Goal: Information Seeking & Learning: Learn about a topic

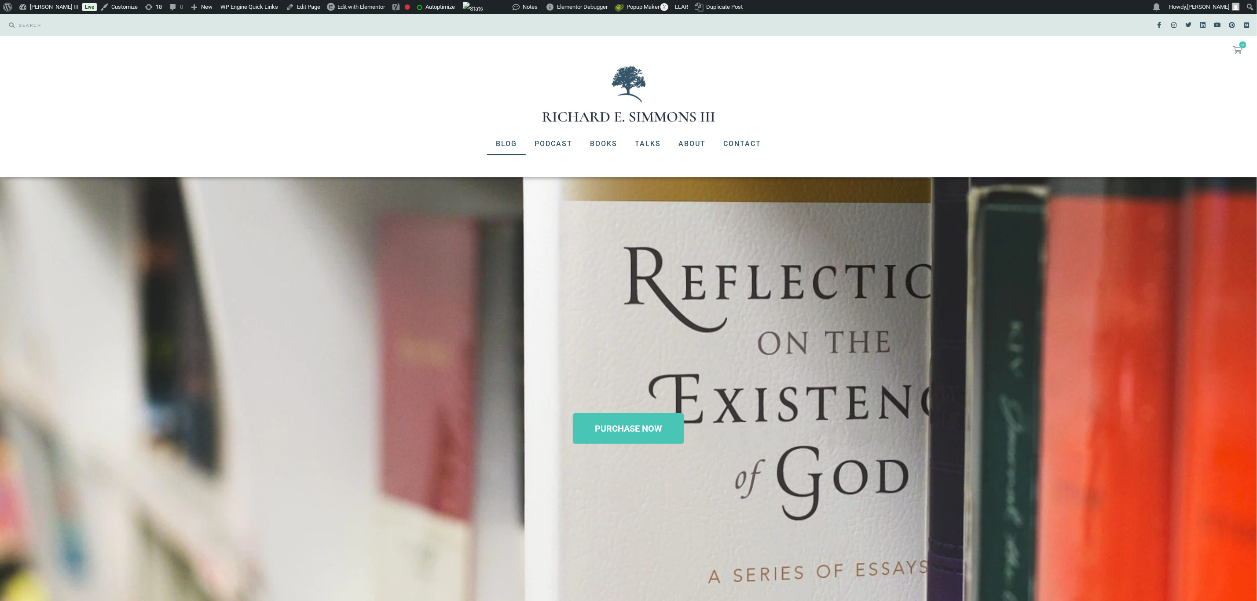
click at [503, 146] on link "Blog" at bounding box center [506, 143] width 39 height 23
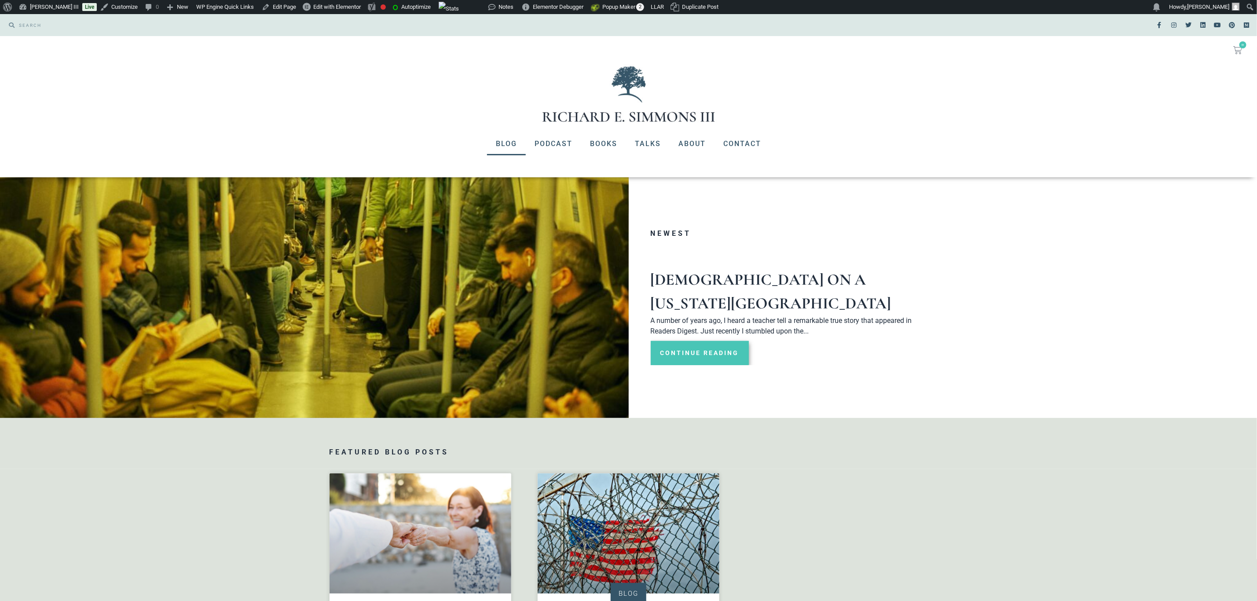
click at [709, 341] on link "Continue Reading" at bounding box center [700, 353] width 98 height 24
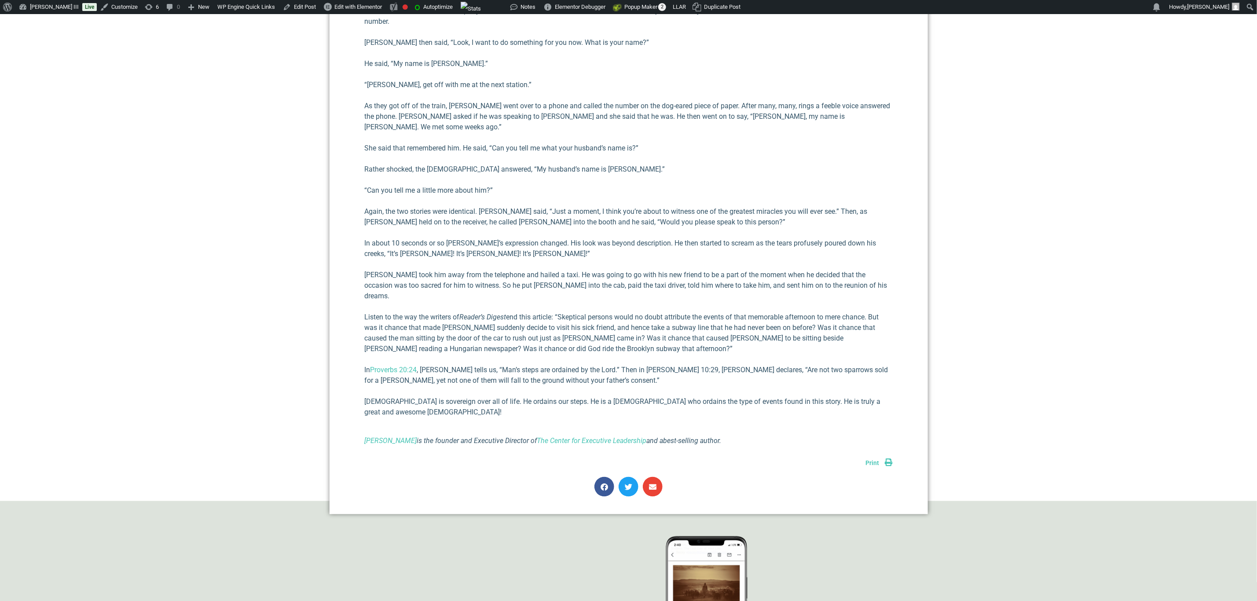
scroll to position [858, 0]
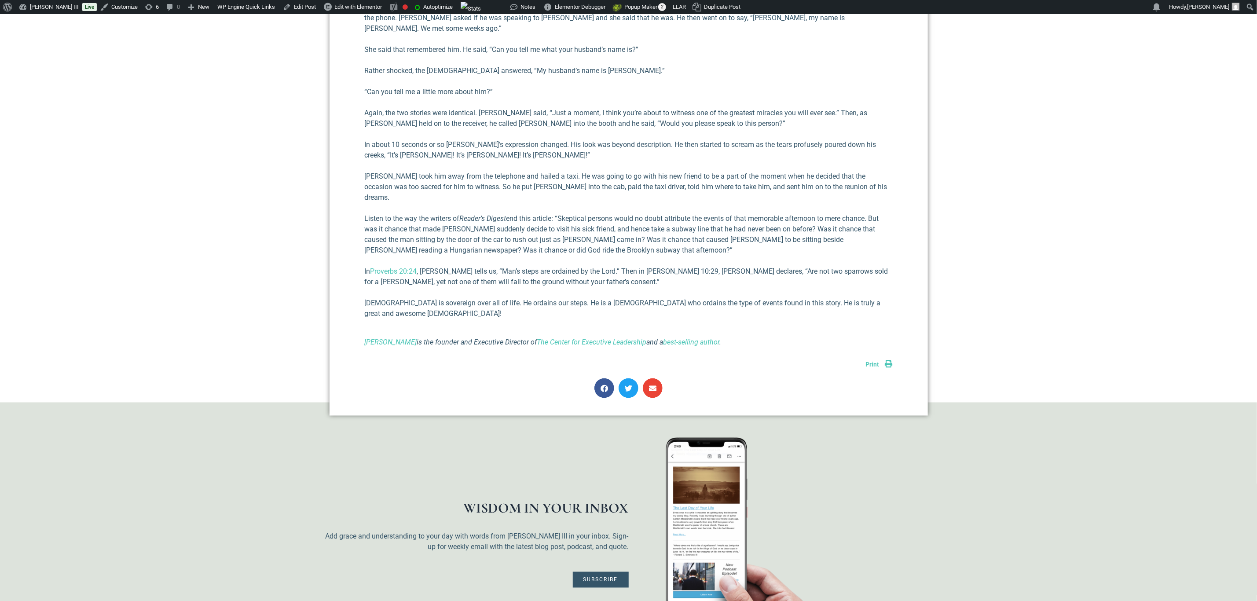
click at [506, 338] on icon "[PERSON_NAME] is the founder and Executive Director of The Center for Executive…" at bounding box center [543, 342] width 357 height 8
copy div "[PERSON_NAME] is the founder and Executive Director of The Center for Executive…"
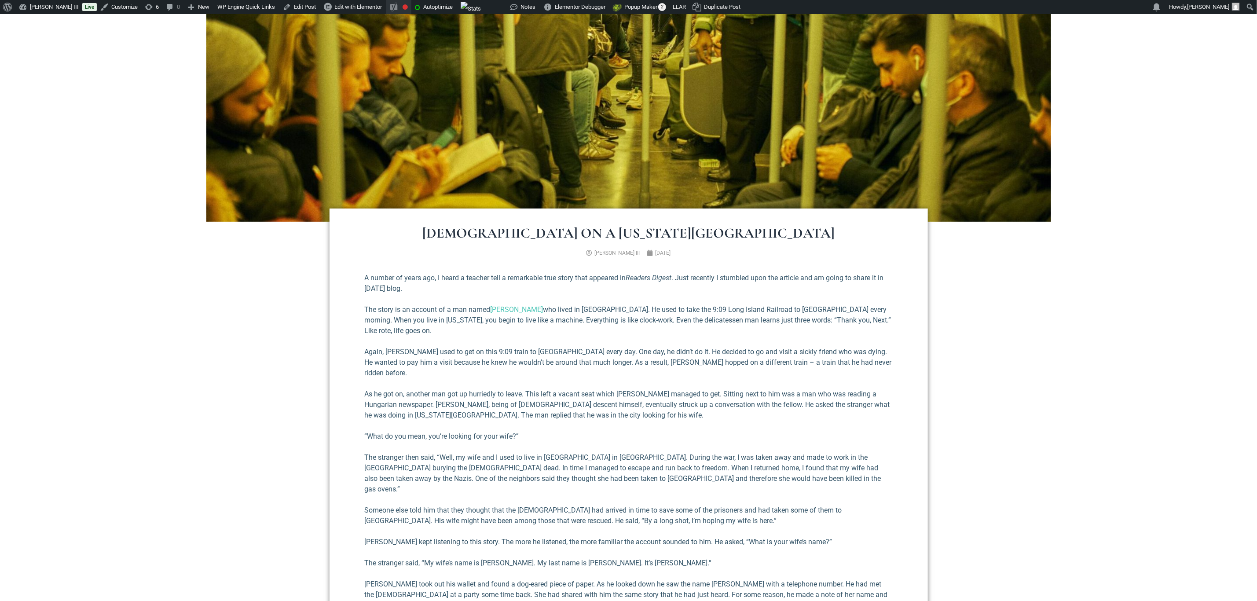
scroll to position [198, 0]
